Goal: Task Accomplishment & Management: Manage account settings

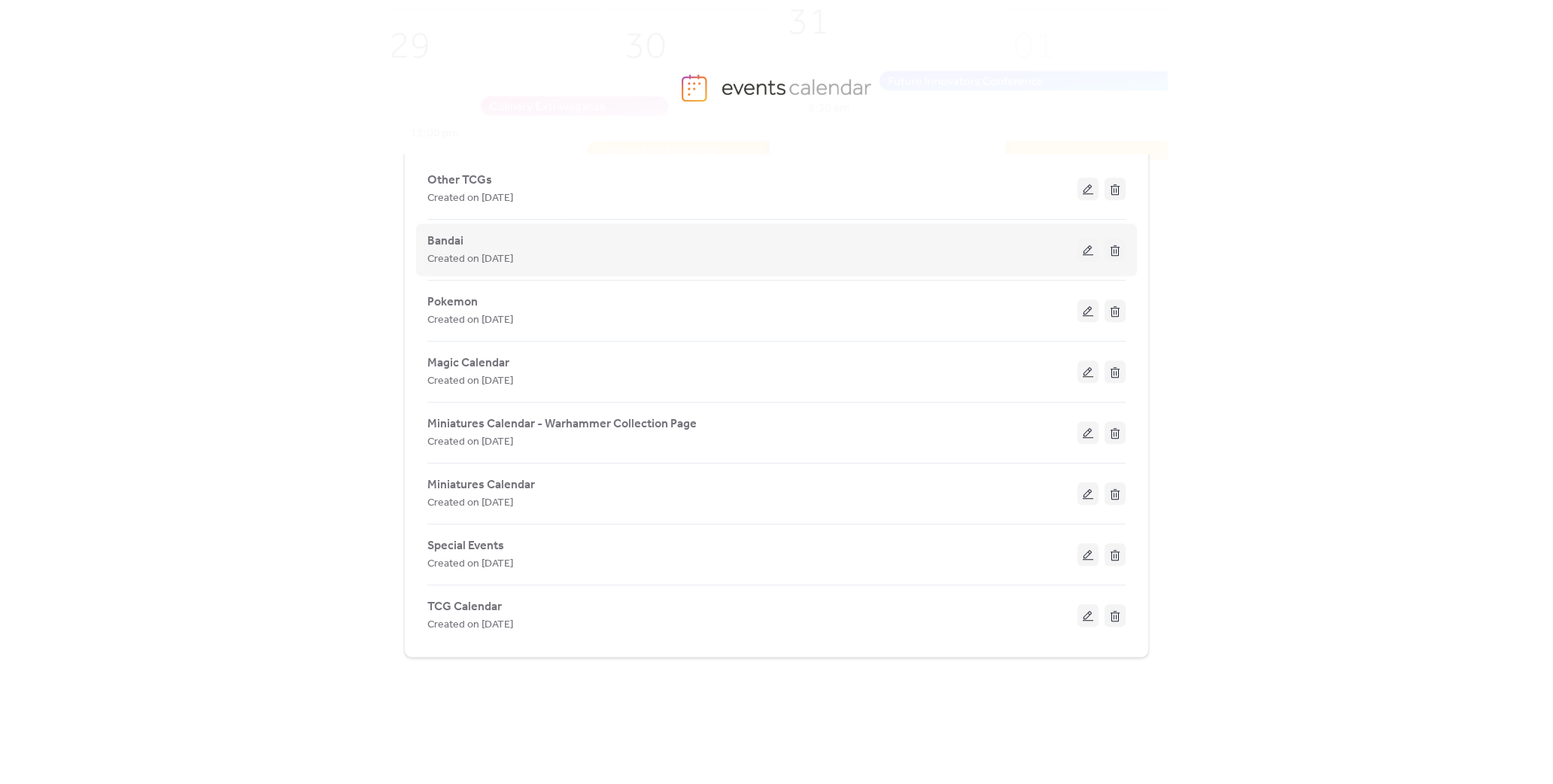
click at [521, 246] on div "Bandai Created on [DATE]" at bounding box center [753, 250] width 650 height 36
click at [1084, 252] on button at bounding box center [1088, 250] width 21 height 22
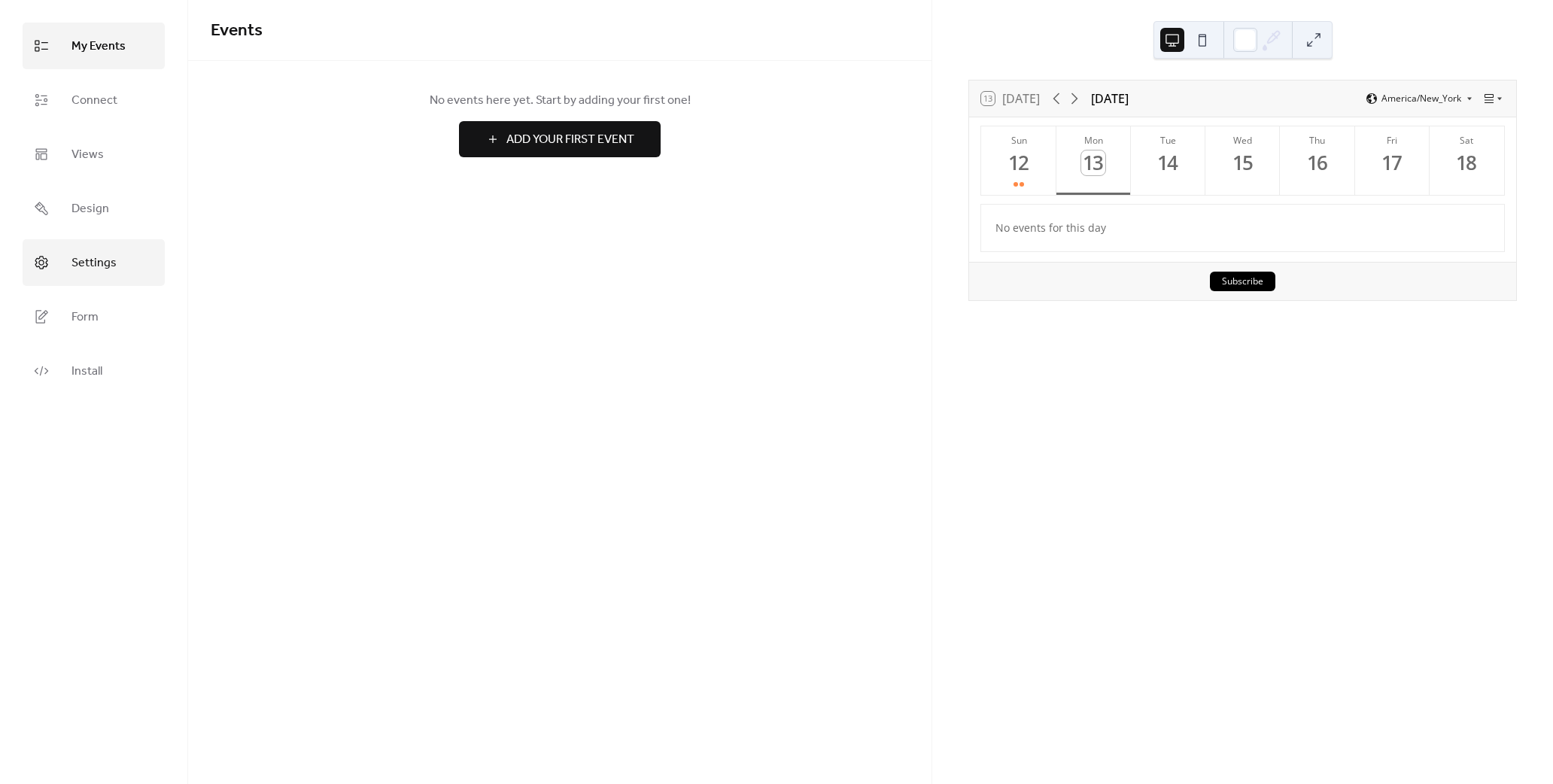
click at [91, 271] on span "Settings" at bounding box center [94, 263] width 45 height 24
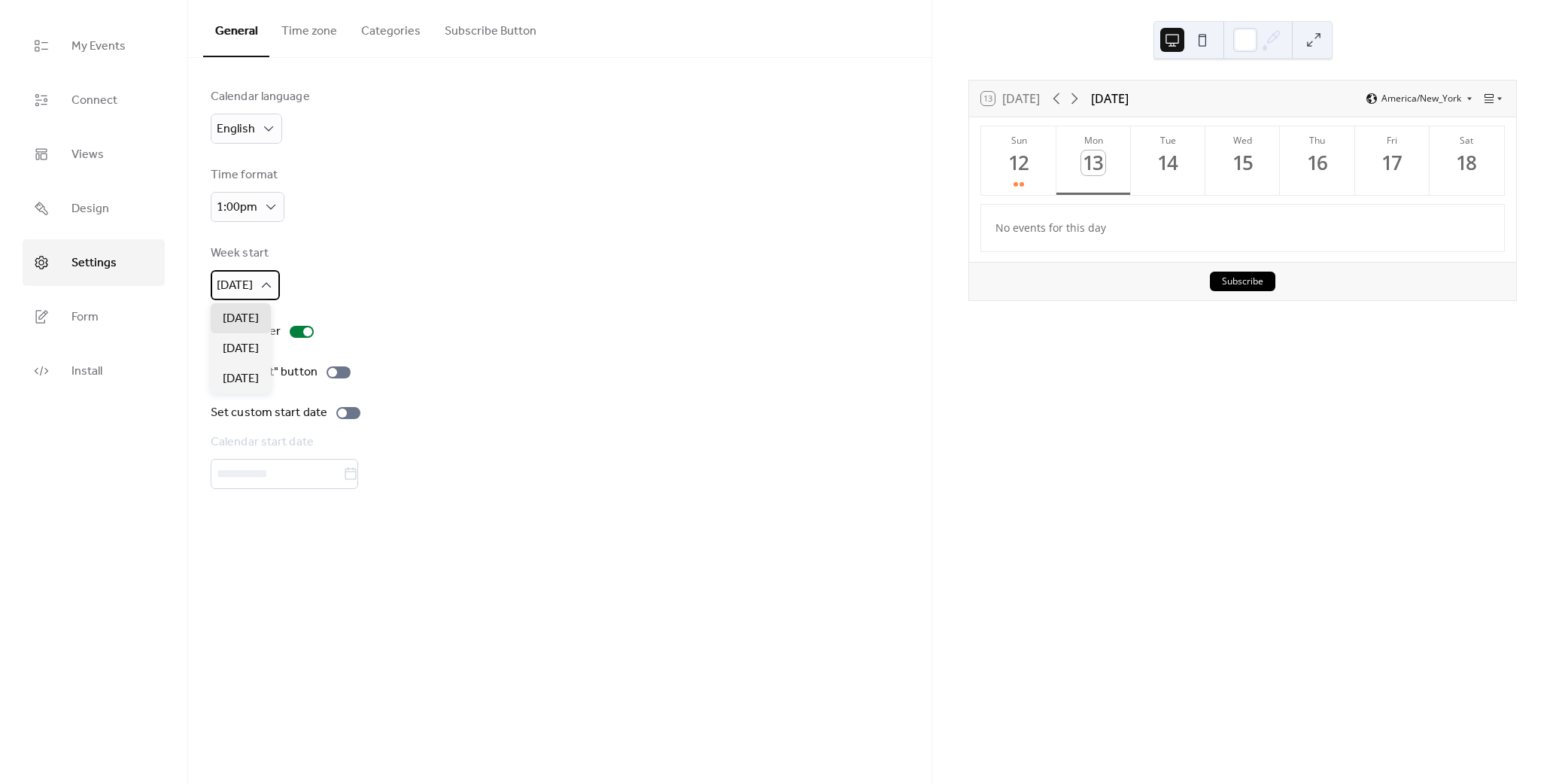
click at [233, 281] on span "[DATE]" at bounding box center [234, 285] width 36 height 23
click at [241, 343] on span "[DATE]" at bounding box center [240, 349] width 36 height 18
click at [658, 269] on div "Week start [DATE]" at bounding box center [559, 272] width 699 height 56
